Goal: Transaction & Acquisition: Purchase product/service

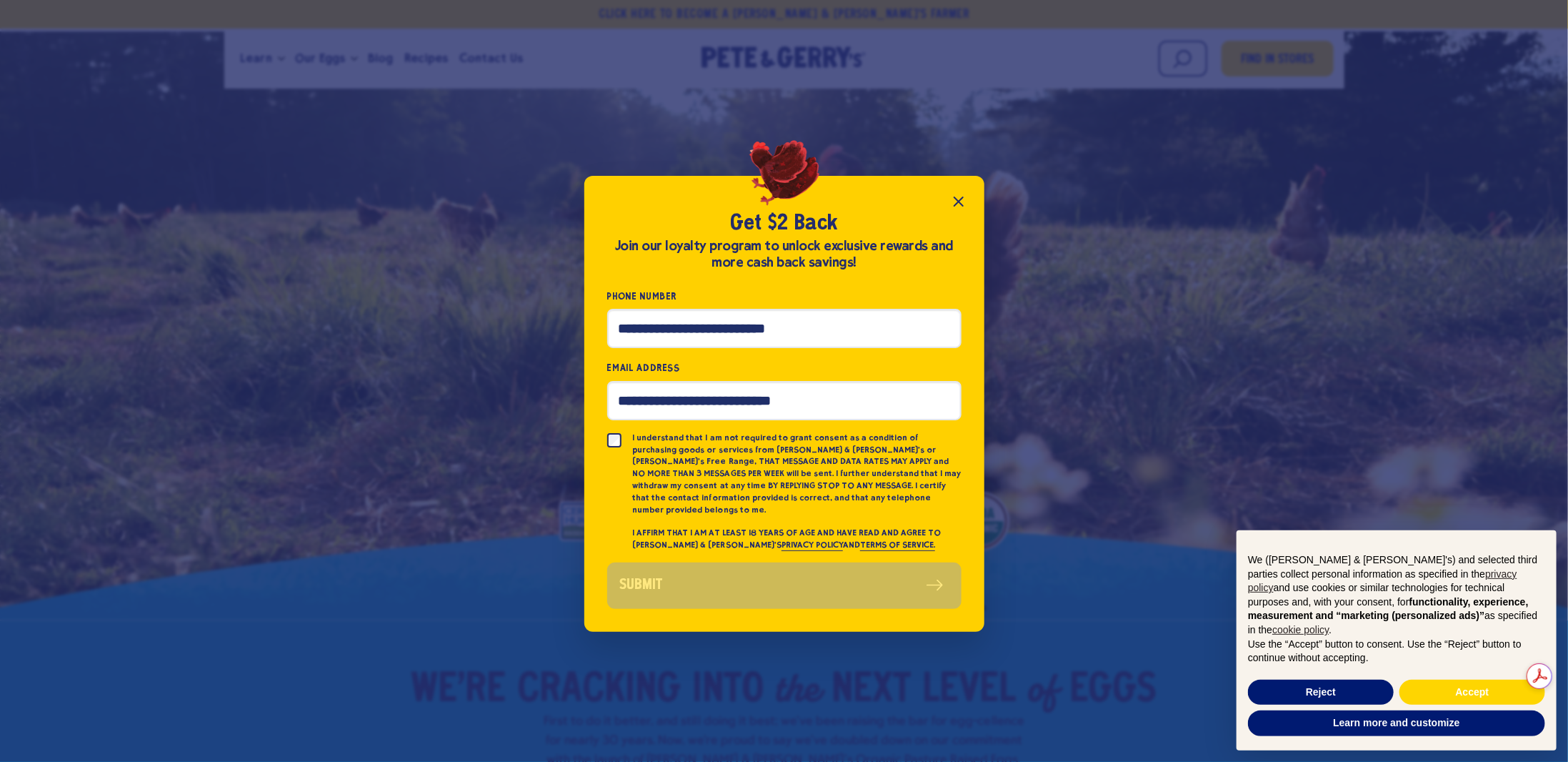
click at [962, 204] on icon "Close popup" at bounding box center [958, 201] width 8 height 8
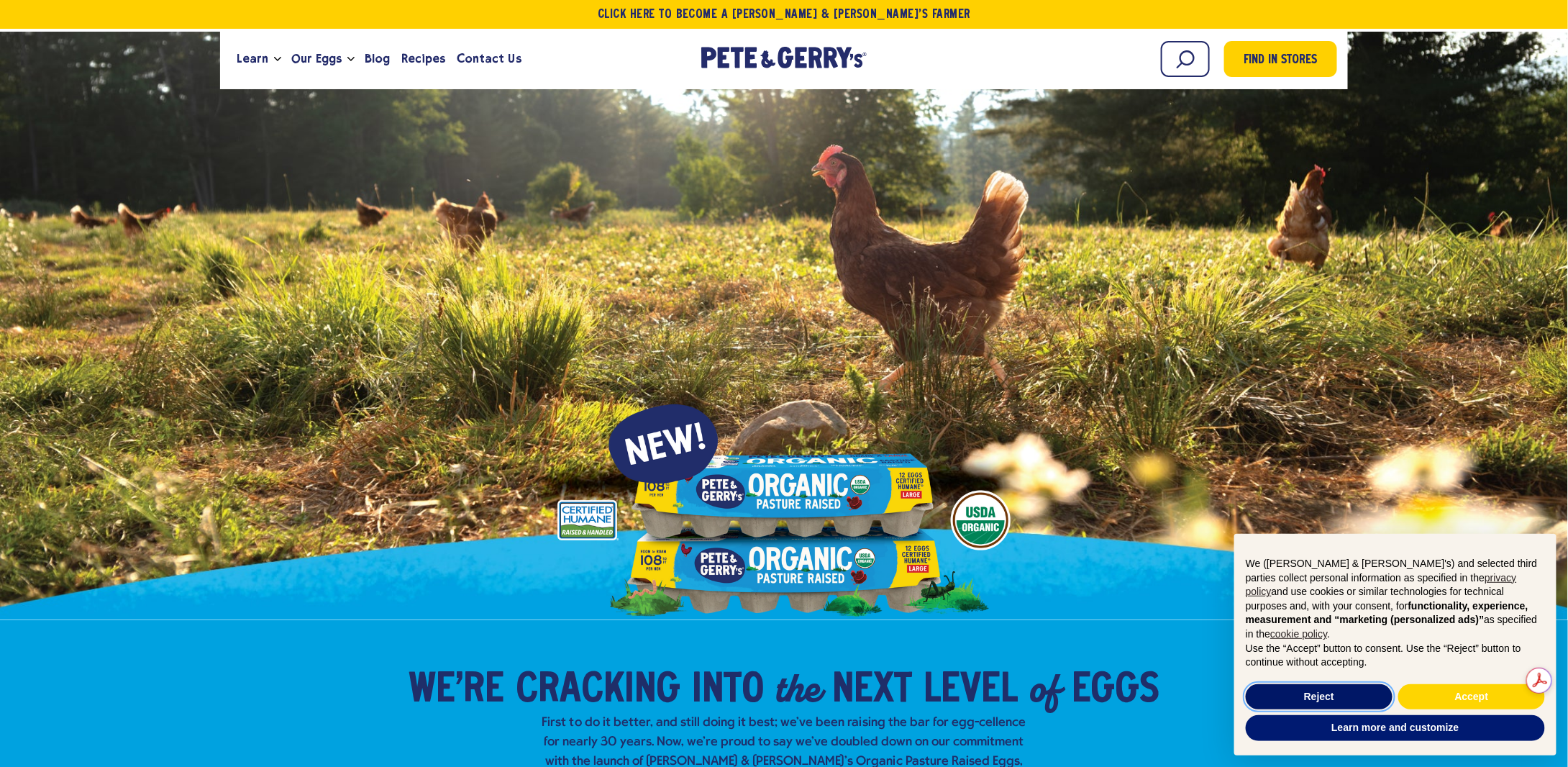
click at [1350, 699] on button "Reject" at bounding box center [1318, 697] width 147 height 26
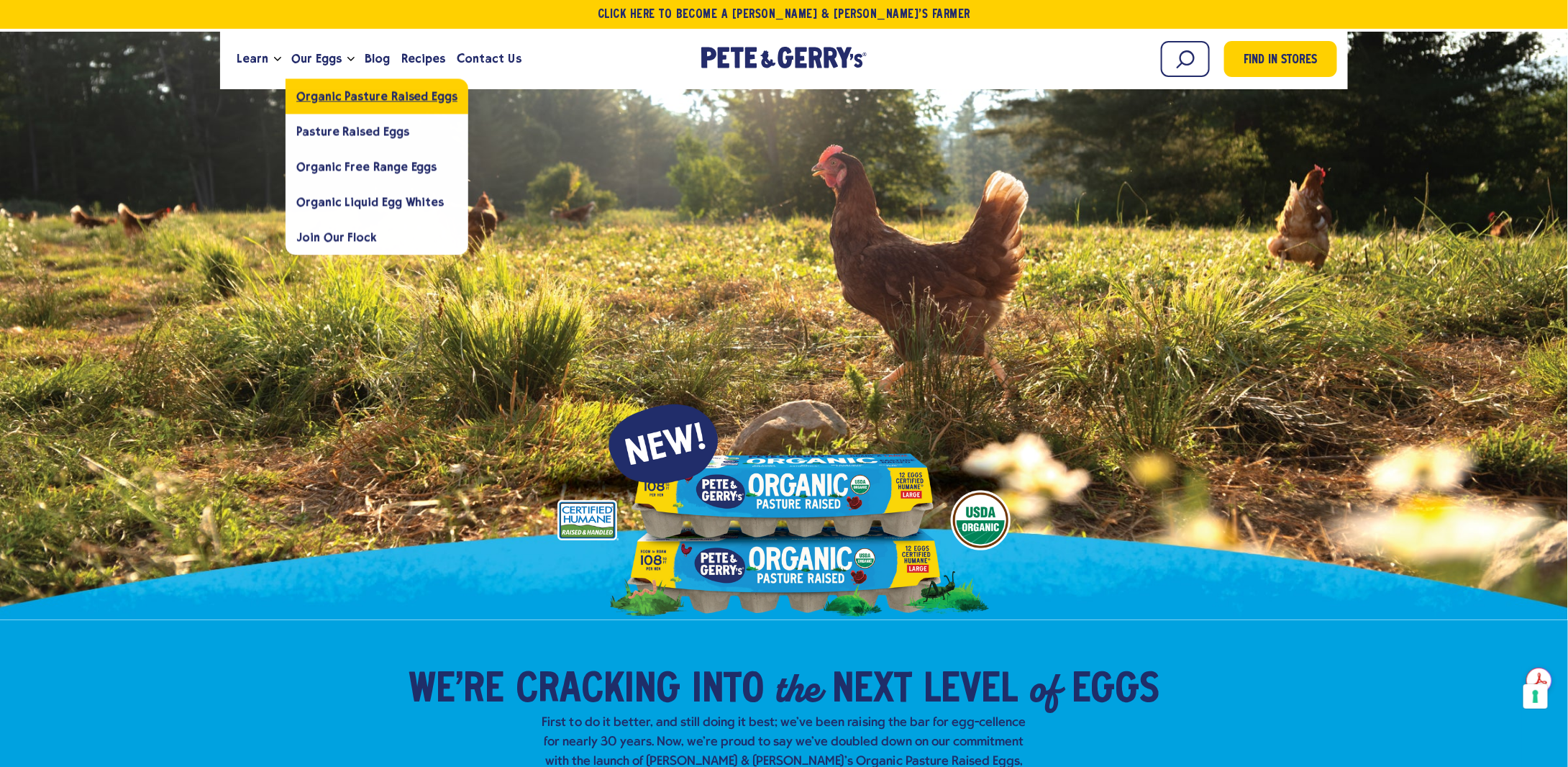
click at [316, 101] on span "Organic Pasture Raised Eggs" at bounding box center [377, 96] width 161 height 14
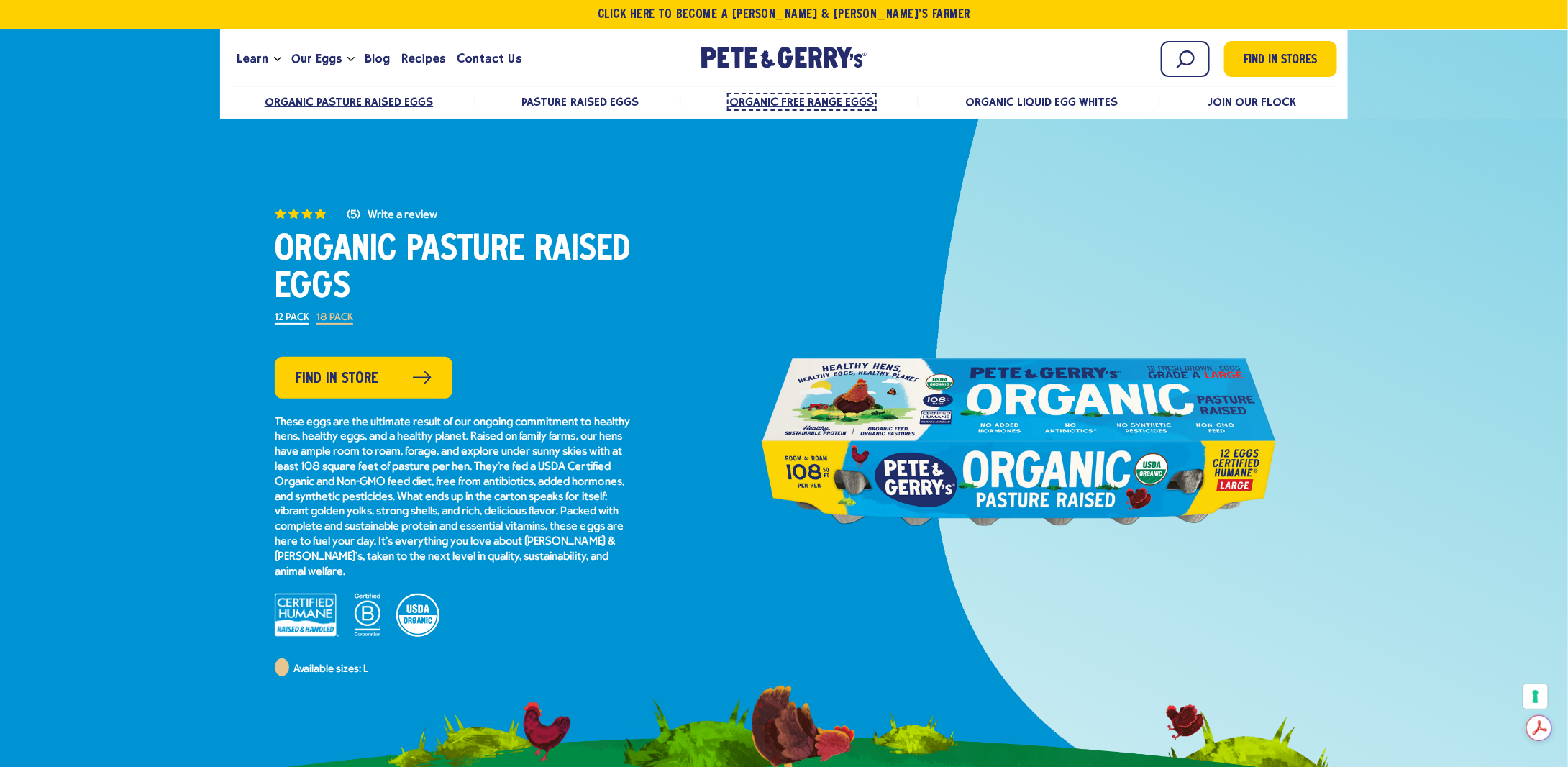
click at [831, 102] on span "Organic Free Range Eggs" at bounding box center [802, 102] width 144 height 14
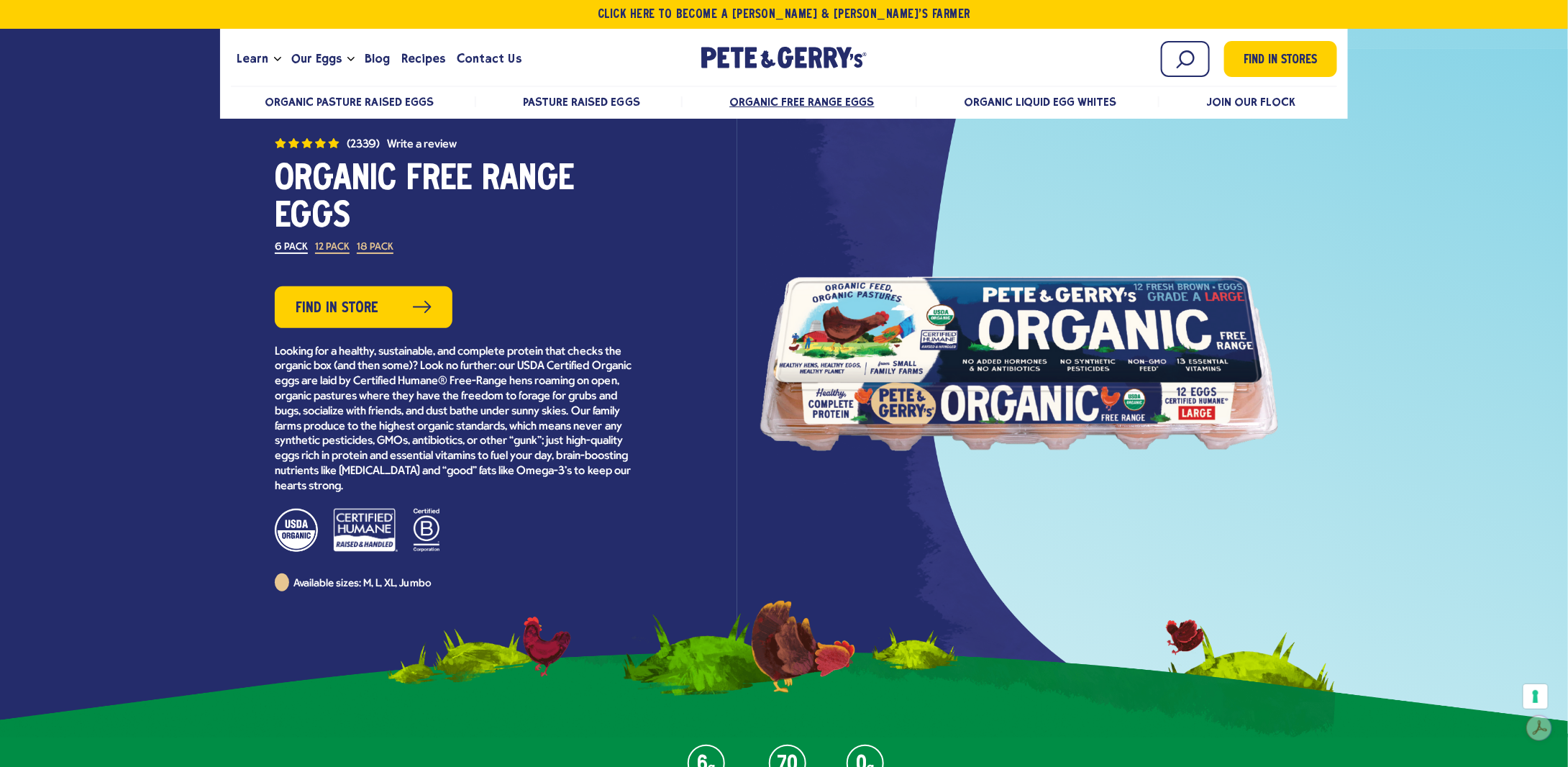
scroll to position [72, 0]
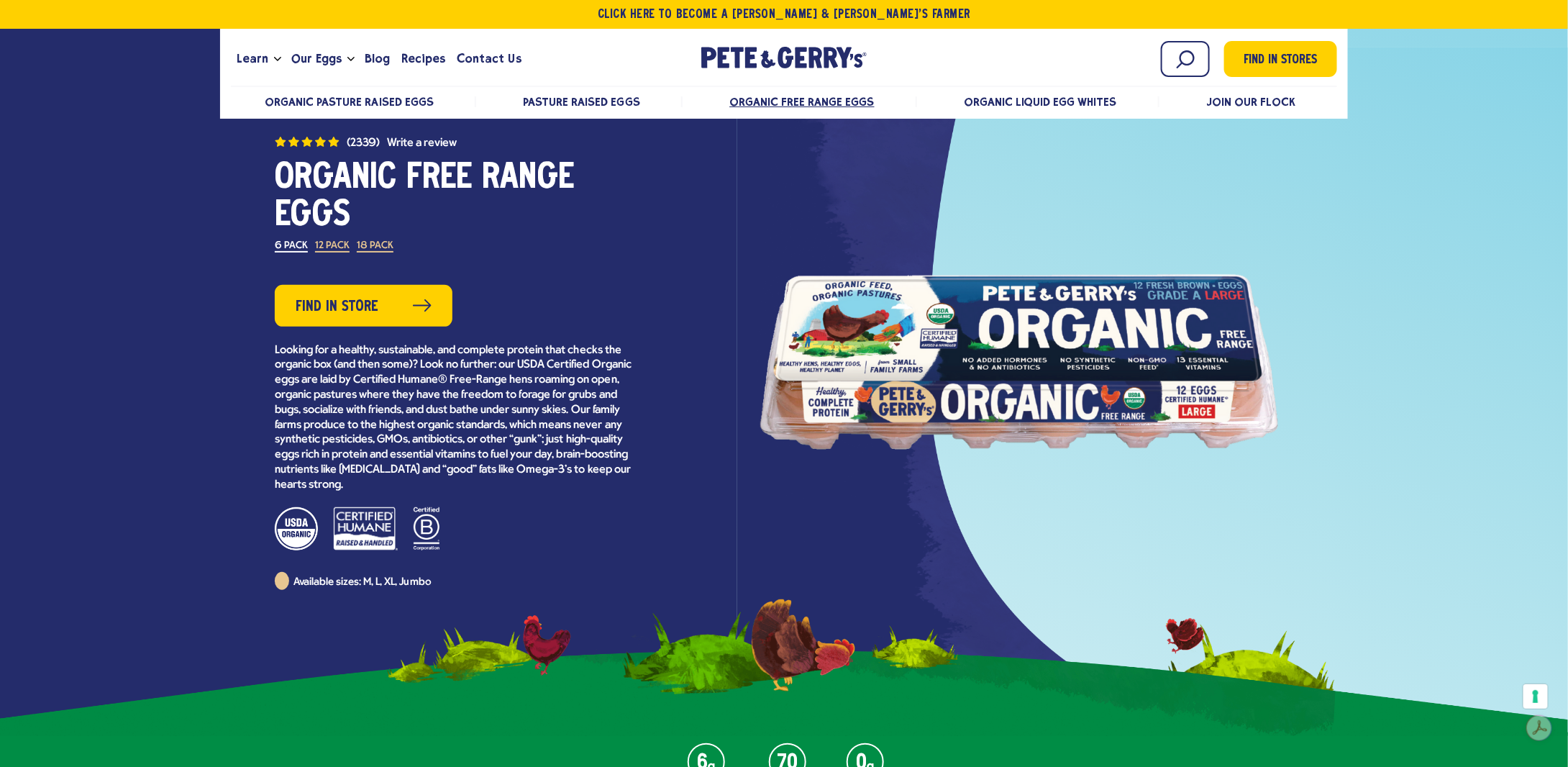
click at [278, 247] on label "6 Pack" at bounding box center [291, 246] width 33 height 12
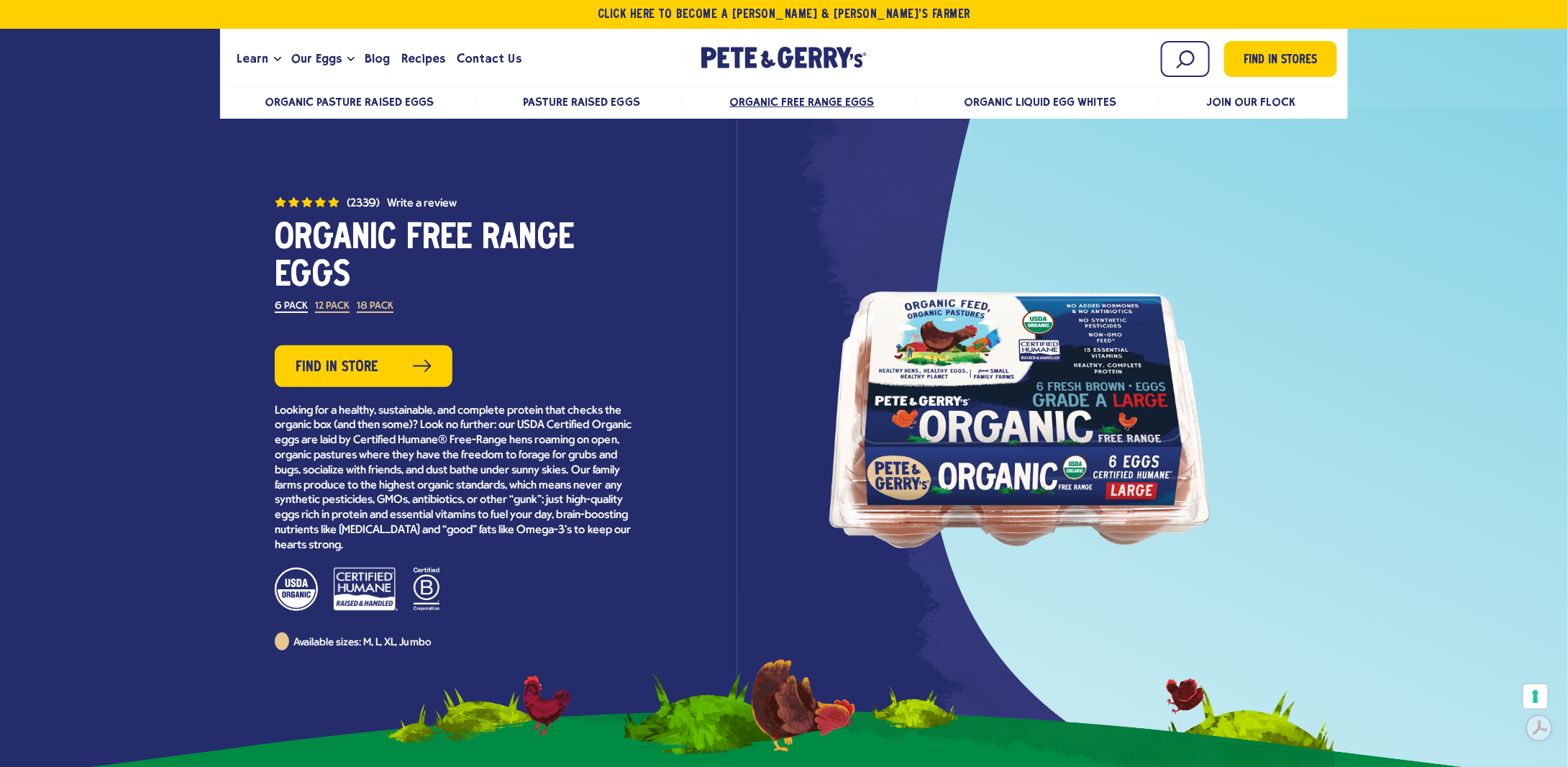
scroll to position [0, 0]
